Goal: Task Accomplishment & Management: Manage account settings

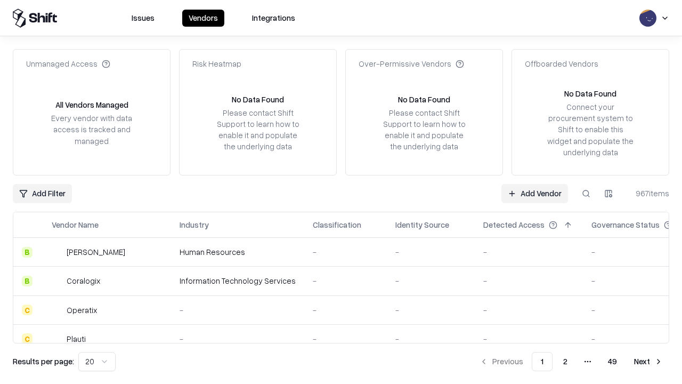
click at [535, 193] on link "Add Vendor" at bounding box center [535, 193] width 67 height 19
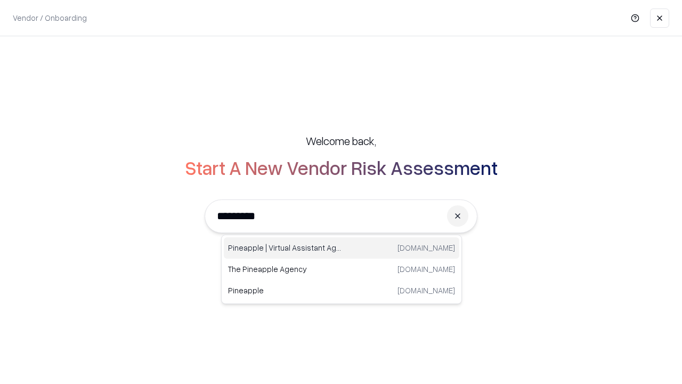
click at [342, 248] on div "Pineapple | Virtual Assistant Agency [DOMAIN_NAME]" at bounding box center [342, 247] width 236 height 21
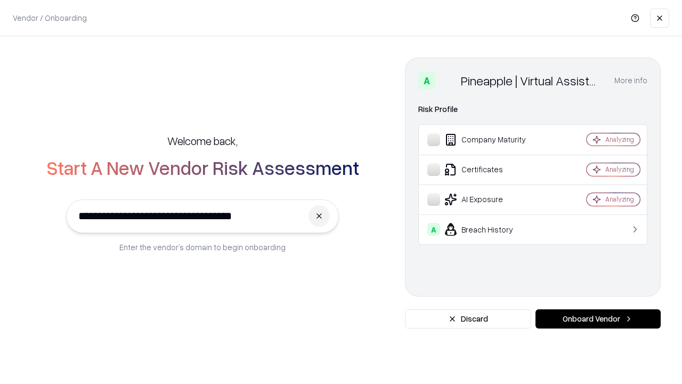
type input "**********"
click at [598, 319] on button "Onboard Vendor" at bounding box center [598, 318] width 125 height 19
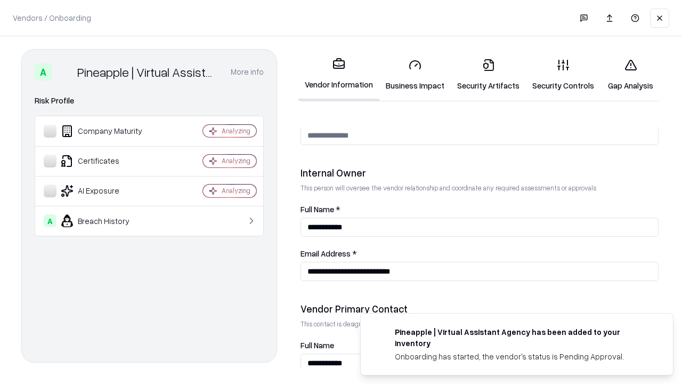
scroll to position [552, 0]
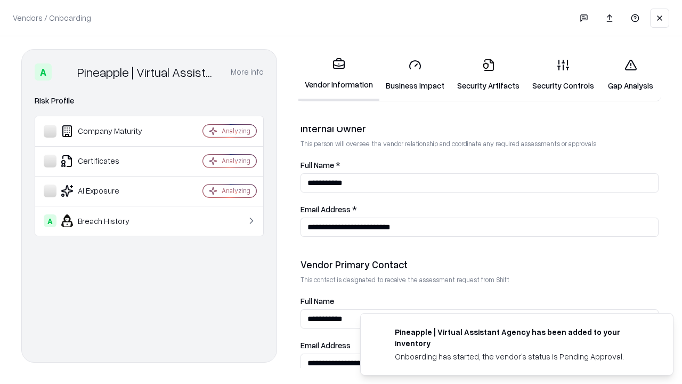
click at [488, 75] on link "Security Artifacts" at bounding box center [488, 75] width 75 height 50
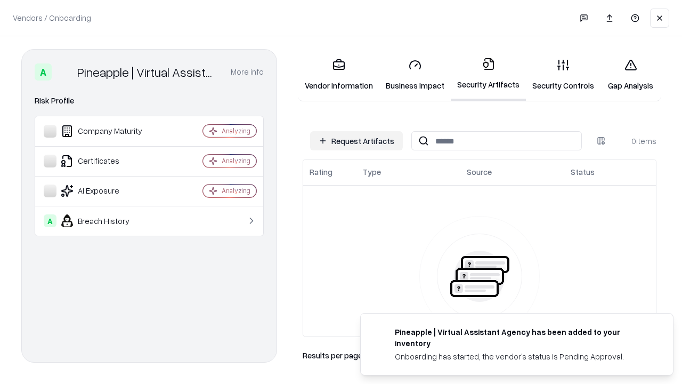
click at [357, 141] on button "Request Artifacts" at bounding box center [356, 140] width 93 height 19
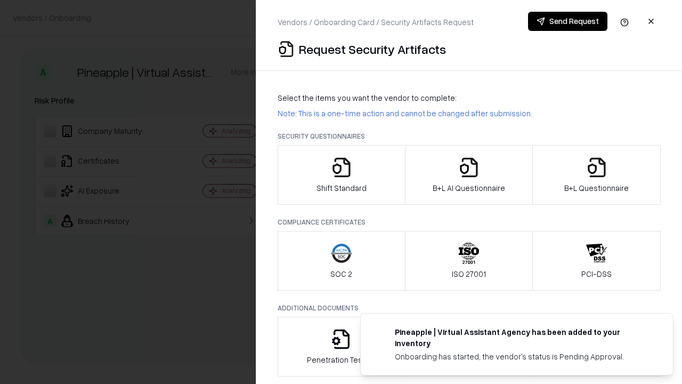
click at [596, 175] on icon "button" at bounding box center [596, 167] width 21 height 21
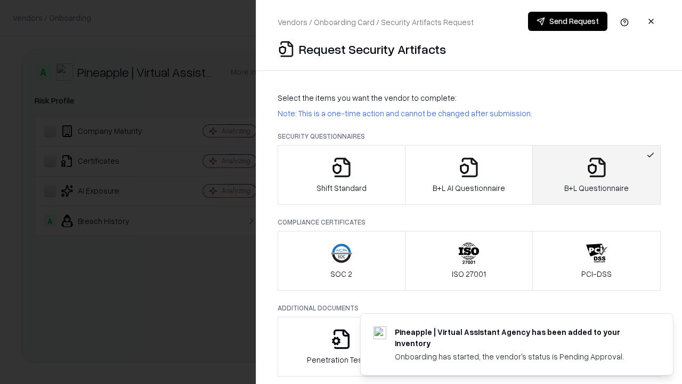
click at [468, 175] on icon "button" at bounding box center [468, 167] width 21 height 21
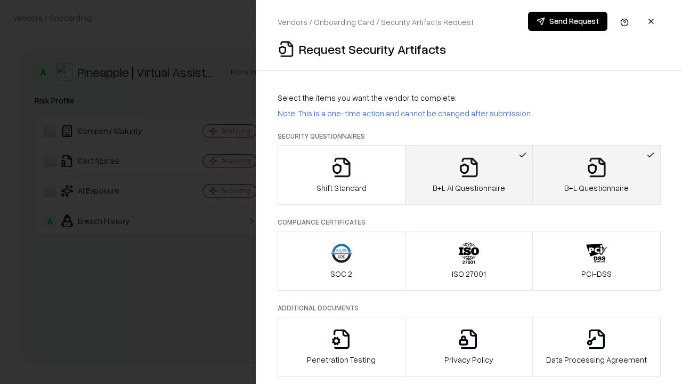
click at [568, 21] on button "Send Request" at bounding box center [567, 21] width 79 height 19
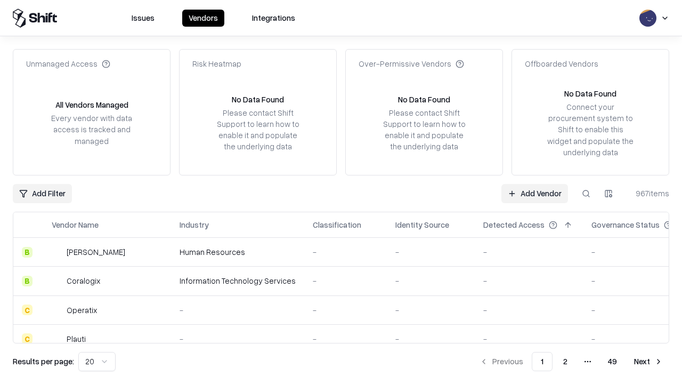
click at [586, 193] on button at bounding box center [586, 193] width 19 height 19
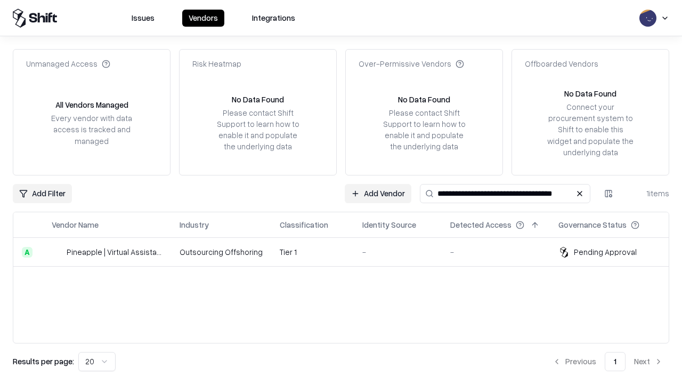
type input "**********"
click at [347, 252] on td "Tier 1" at bounding box center [312, 252] width 83 height 29
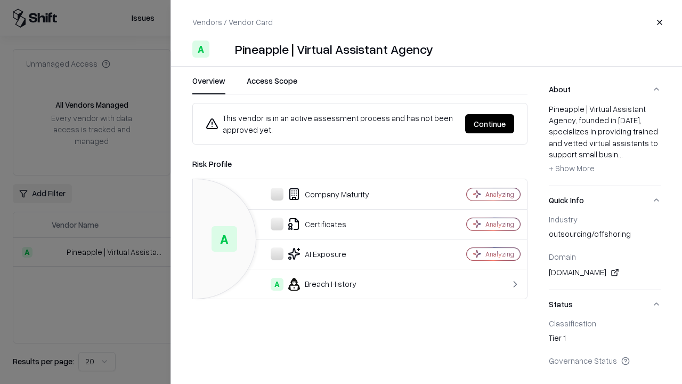
click at [490, 124] on button "Continue" at bounding box center [489, 123] width 49 height 19
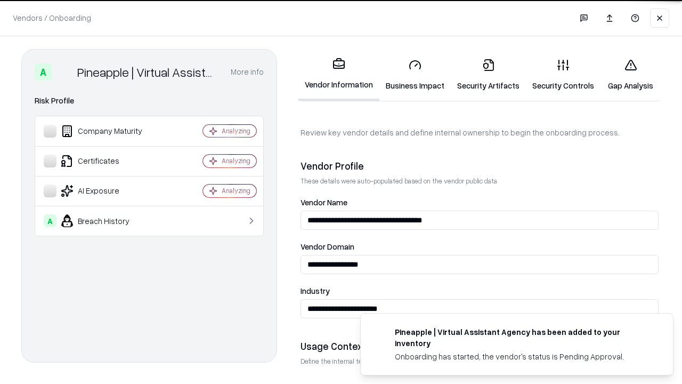
click at [488, 75] on link "Security Artifacts" at bounding box center [488, 75] width 75 height 50
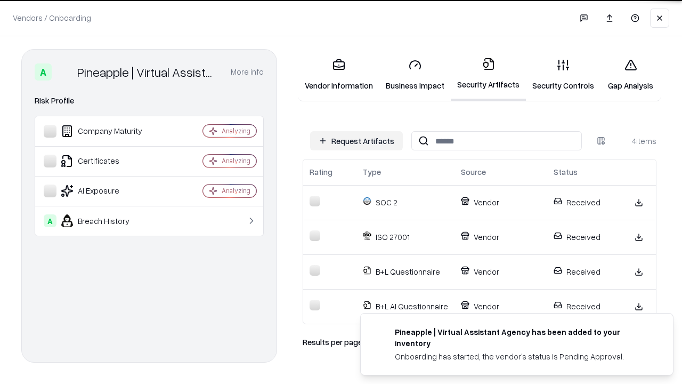
click at [630, 75] on link "Gap Analysis" at bounding box center [631, 75] width 60 height 50
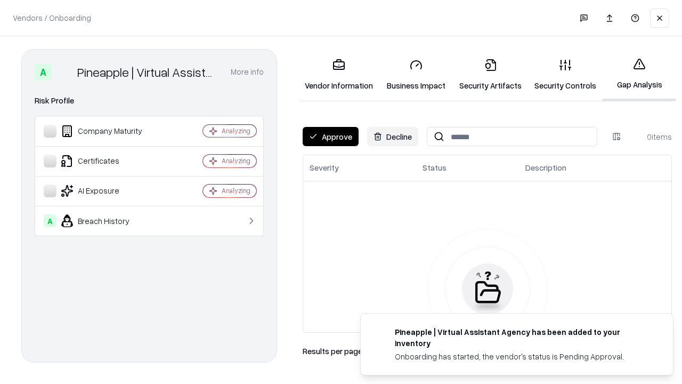
click at [330, 136] on button "Approve" at bounding box center [331, 136] width 56 height 19
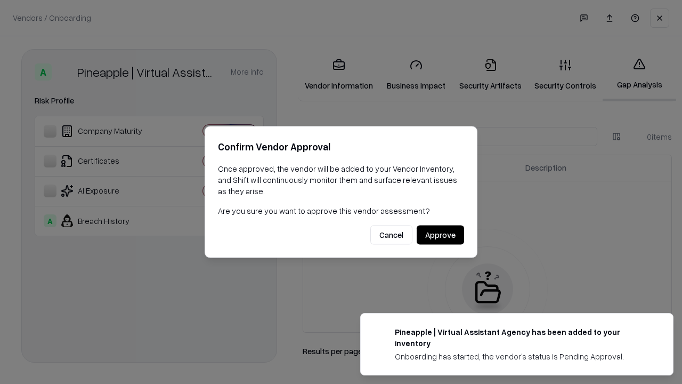
click at [440, 235] on button "Approve" at bounding box center [440, 234] width 47 height 19
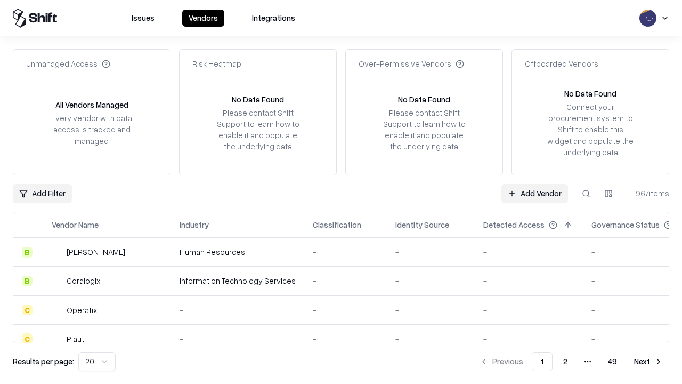
type input "**********"
click at [535, 193] on link "Add Vendor" at bounding box center [535, 193] width 67 height 19
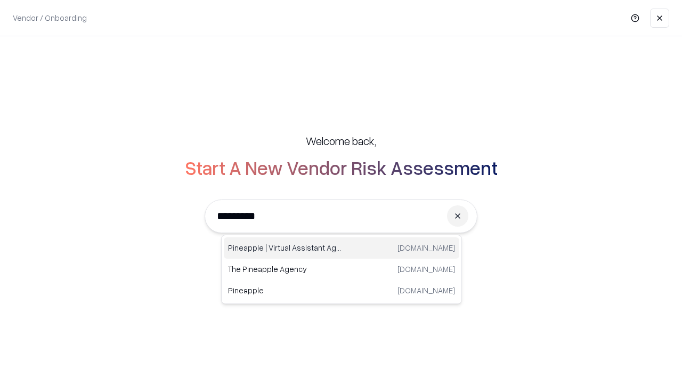
click at [342, 248] on div "Pineapple | Virtual Assistant Agency [DOMAIN_NAME]" at bounding box center [342, 247] width 236 height 21
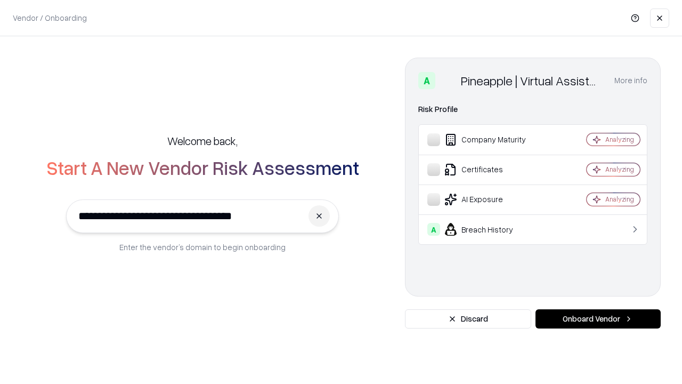
type input "**********"
click at [598, 319] on button "Onboard Vendor" at bounding box center [598, 318] width 125 height 19
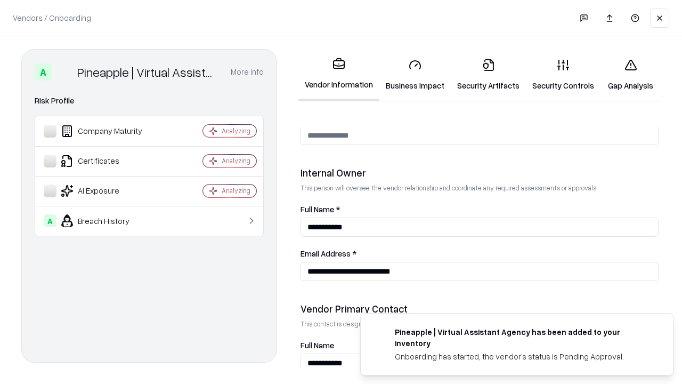
scroll to position [552, 0]
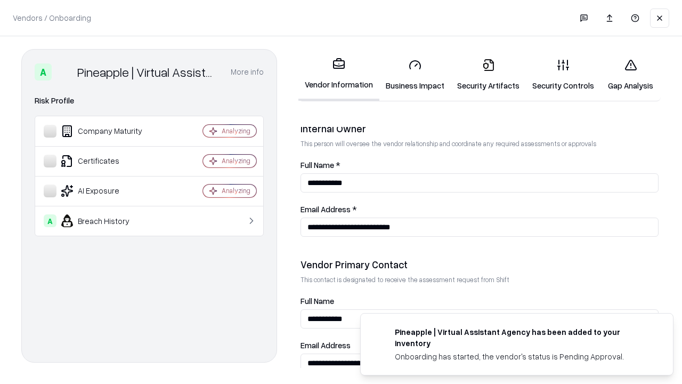
click at [630, 75] on link "Gap Analysis" at bounding box center [631, 75] width 60 height 50
